Goal: Task Accomplishment & Management: Use online tool/utility

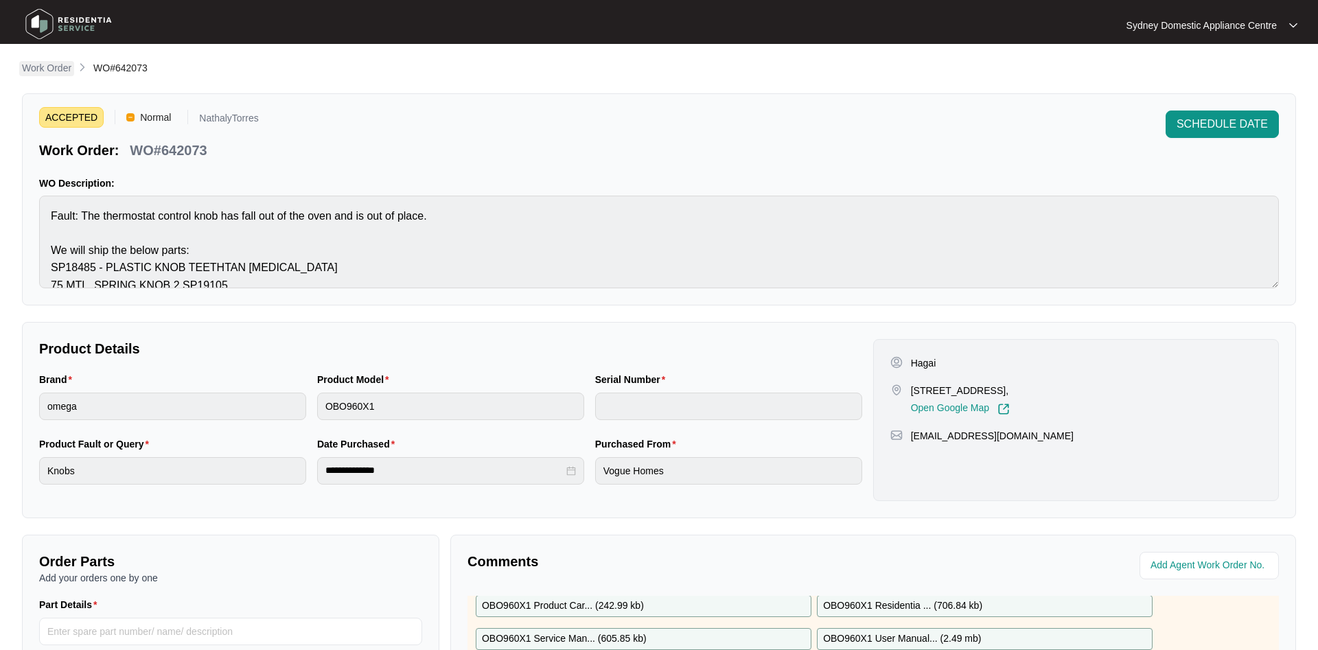
click at [71, 65] on p "Work Order" at bounding box center [46, 68] width 49 height 14
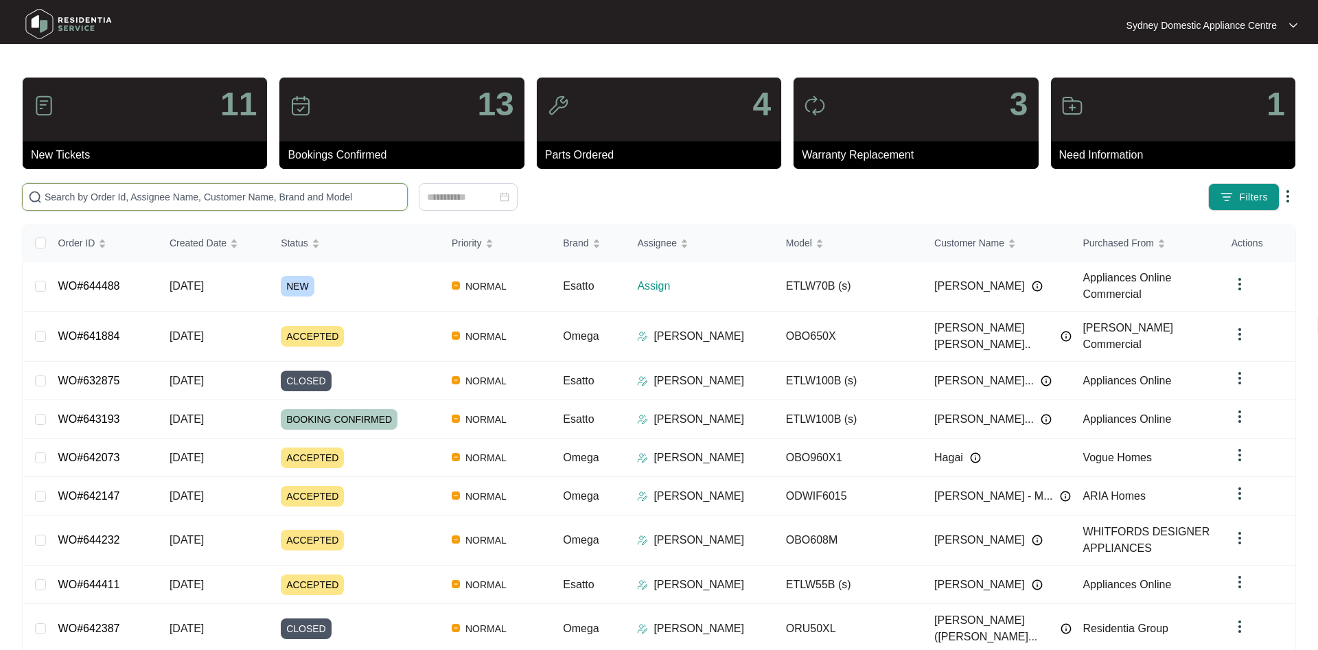
click at [306, 201] on input "text" at bounding box center [223, 197] width 357 height 15
paste input "644411"
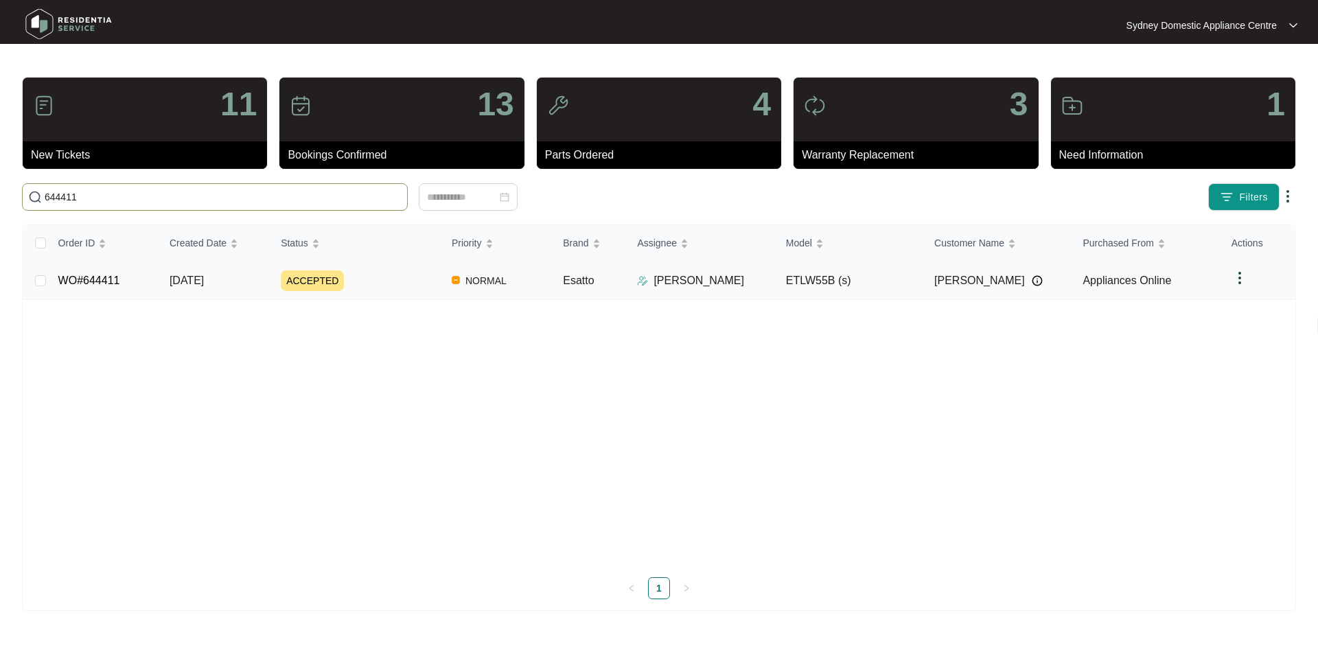
type input "644411"
click at [308, 282] on span "ACCEPTED" at bounding box center [312, 281] width 63 height 21
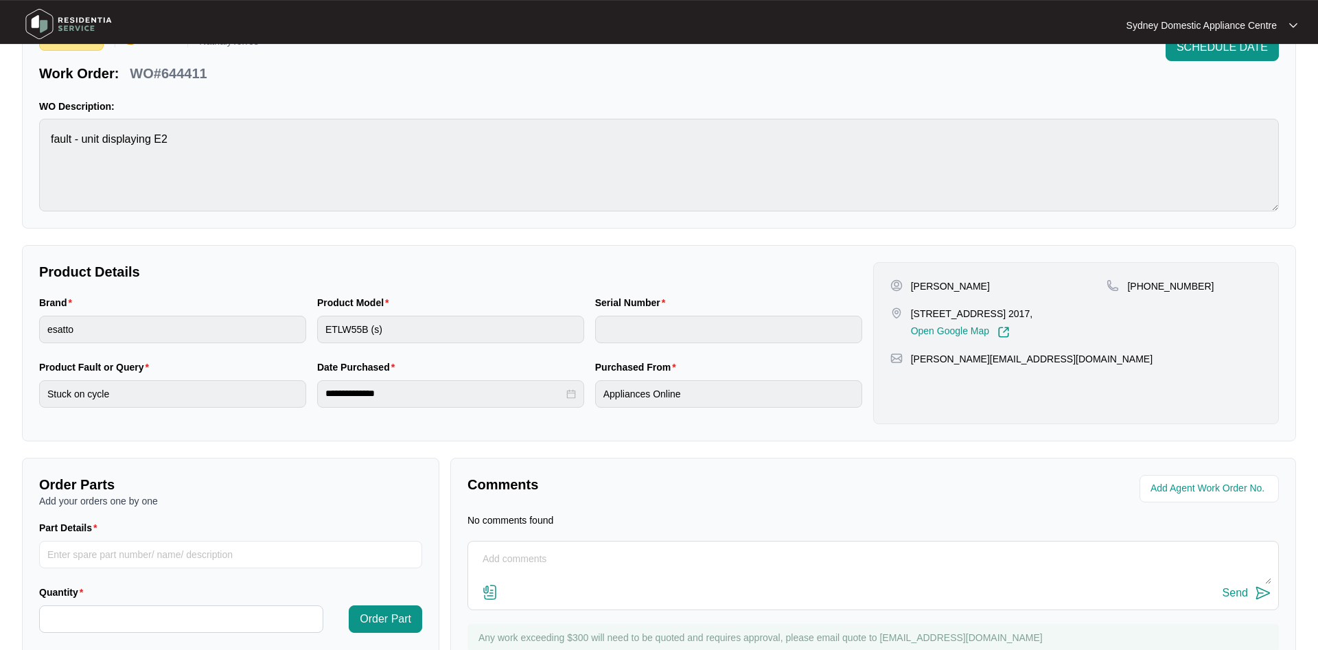
scroll to position [131, 0]
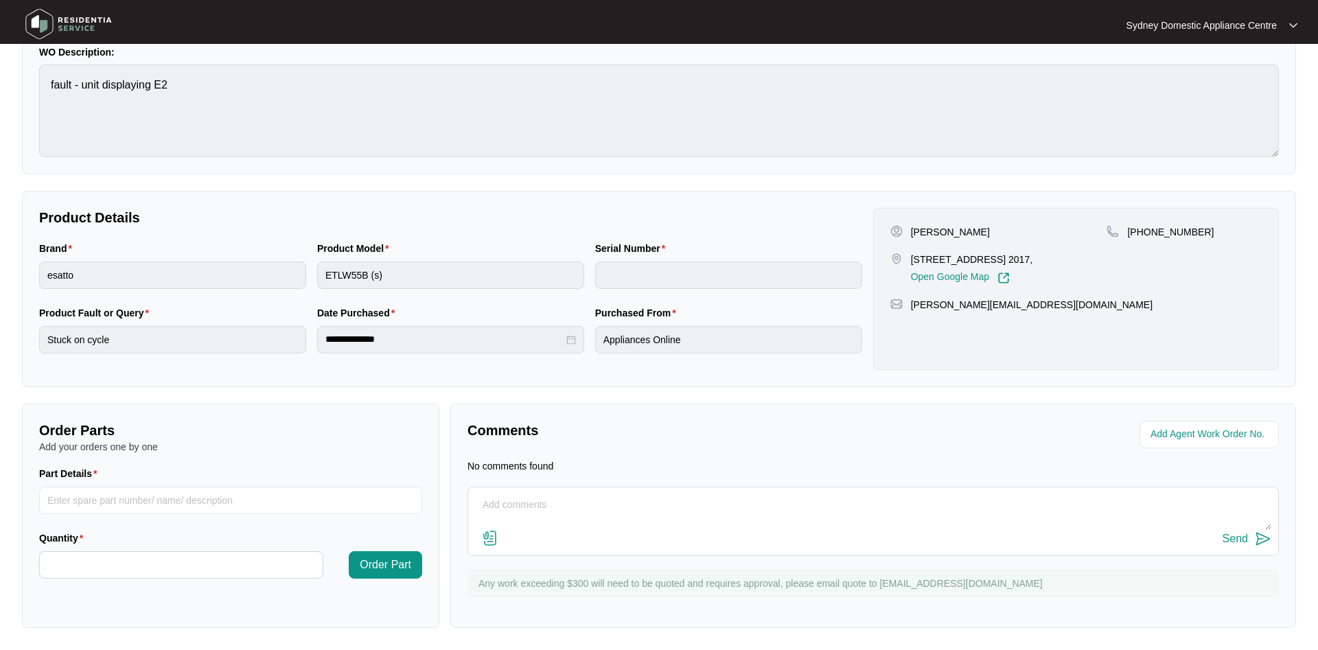
click at [511, 515] on textarea at bounding box center [873, 512] width 796 height 36
type textarea "called no answer left voice message and sent email."
click at [1238, 538] on div "Send" at bounding box center [1235, 539] width 25 height 12
